Goal: Information Seeking & Learning: Learn about a topic

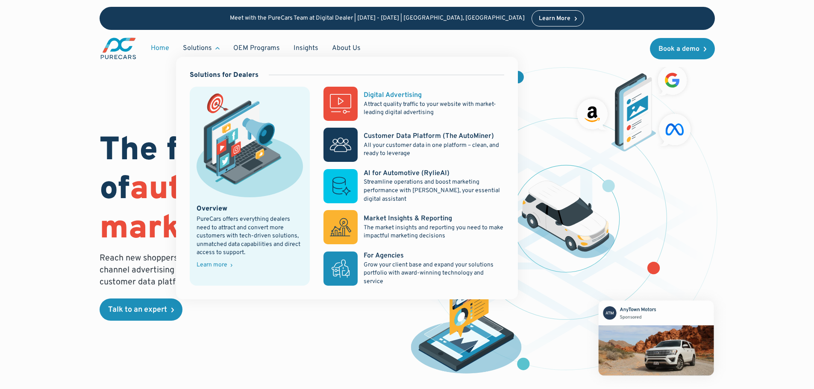
click at [335, 97] on rect at bounding box center [340, 104] width 34 height 34
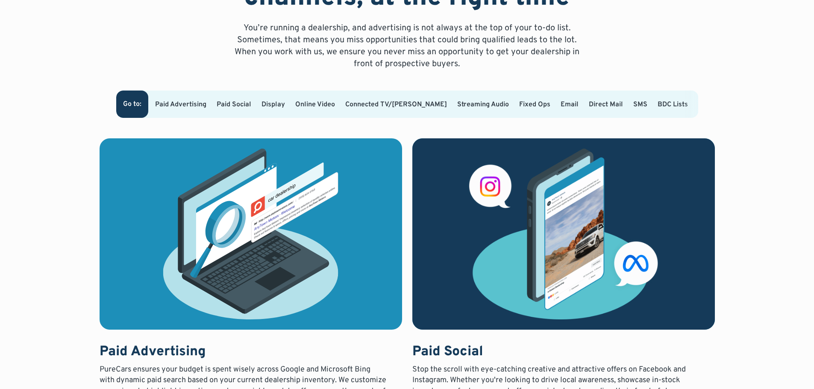
scroll to position [557, 0]
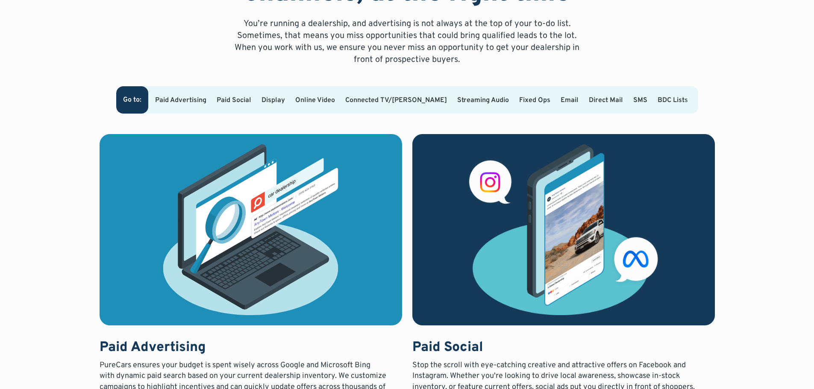
click at [393, 96] on link "Connected TV/OTT" at bounding box center [396, 100] width 102 height 9
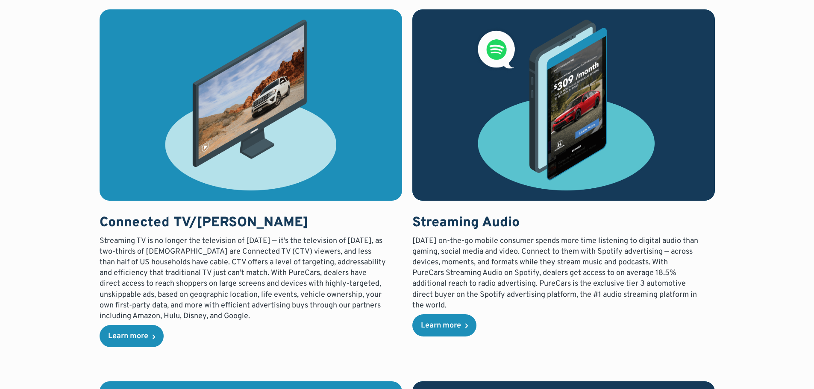
scroll to position [1387, 0]
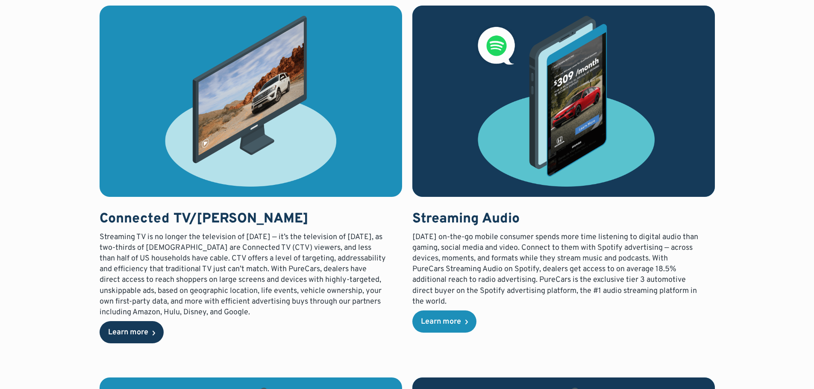
click at [145, 331] on div "Learn more" at bounding box center [128, 333] width 40 height 8
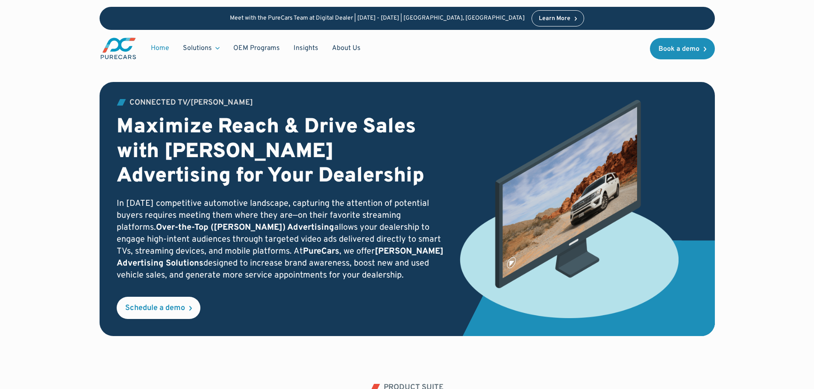
click at [158, 48] on link "Home" at bounding box center [160, 48] width 32 height 16
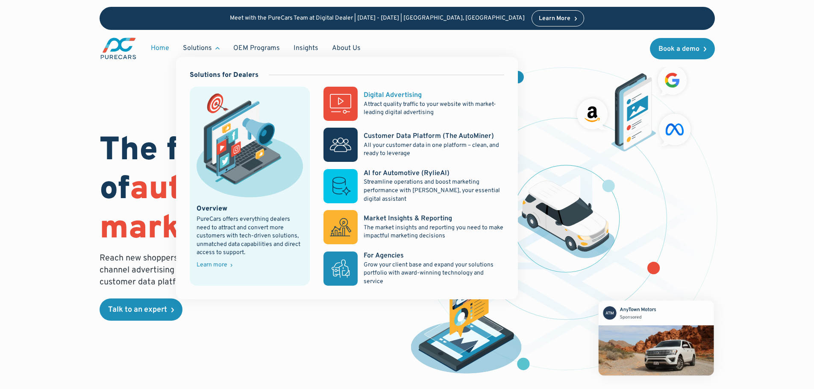
click at [382, 98] on div "Digital Advertising" at bounding box center [393, 95] width 58 height 9
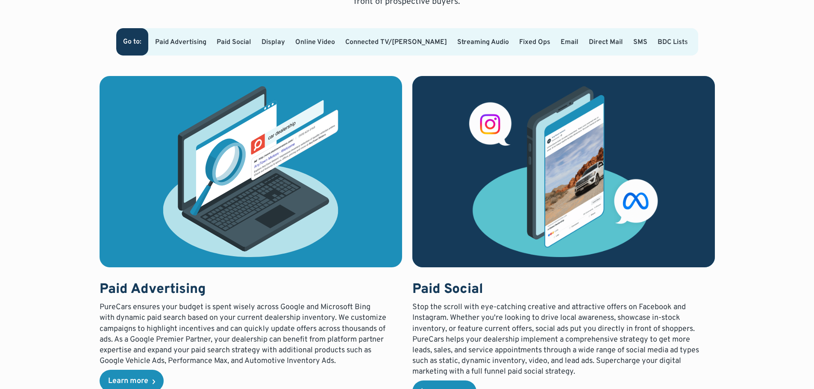
scroll to position [619, 0]
